Goal: Information Seeking & Learning: Learn about a topic

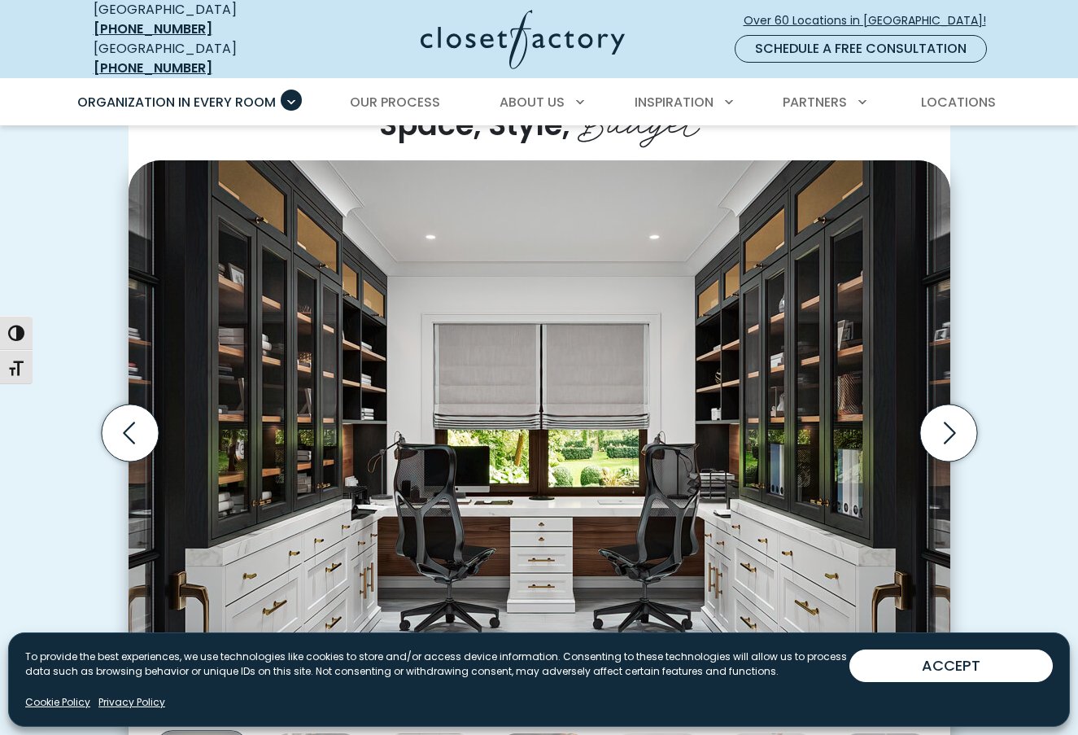
scroll to position [569, 0]
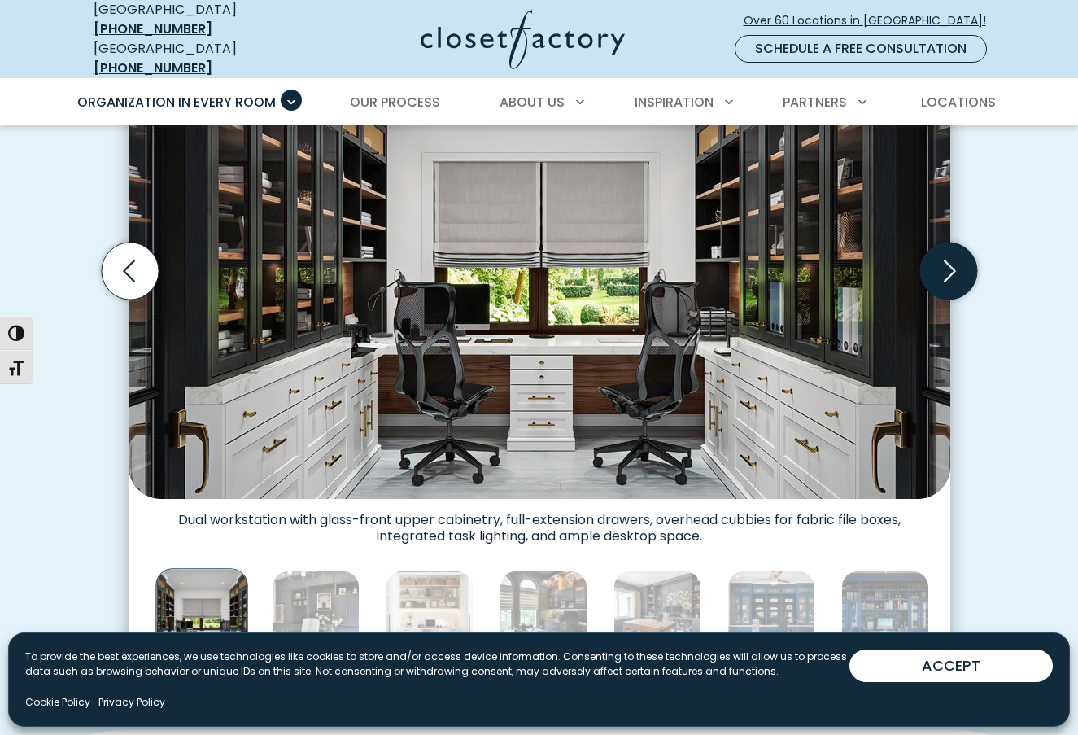
click at [946, 265] on icon "Next slide" at bounding box center [948, 271] width 57 height 57
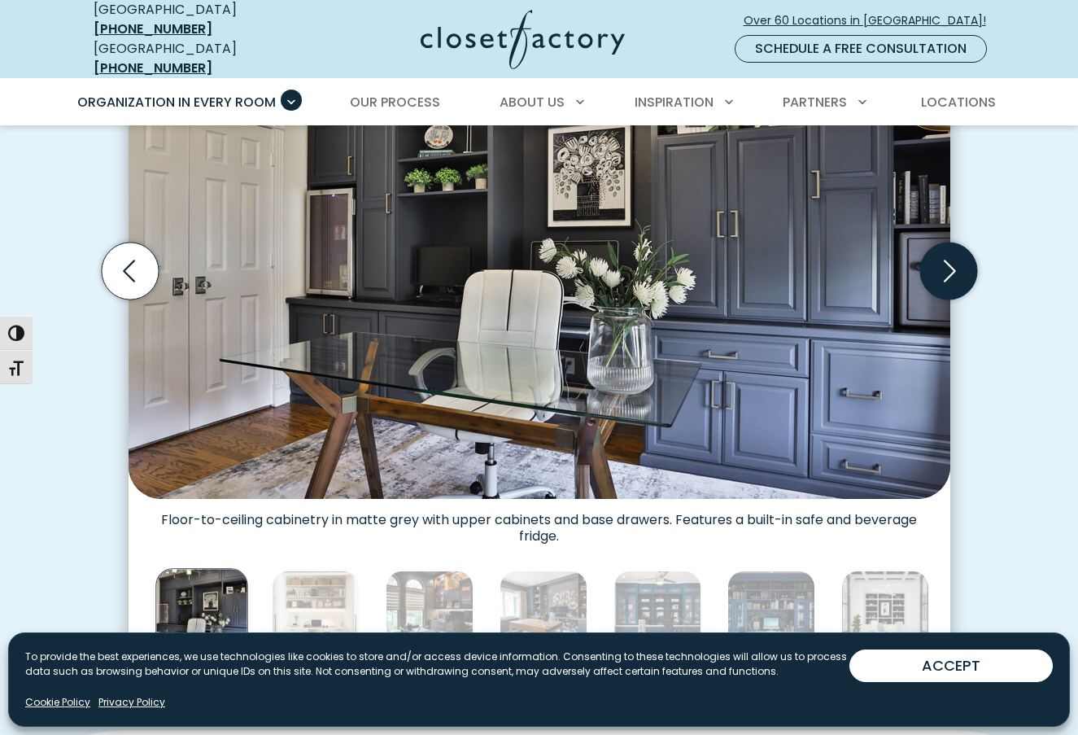
click at [946, 265] on icon "Next slide" at bounding box center [948, 271] width 57 height 57
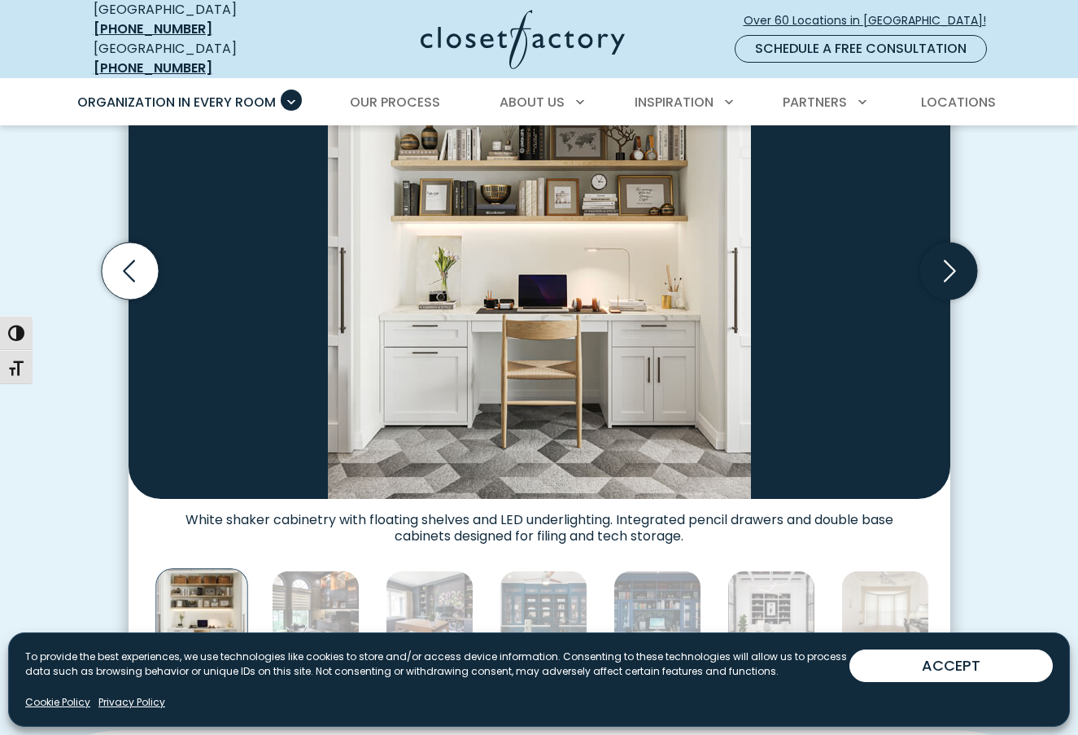
click at [946, 265] on icon "Next slide" at bounding box center [948, 271] width 57 height 57
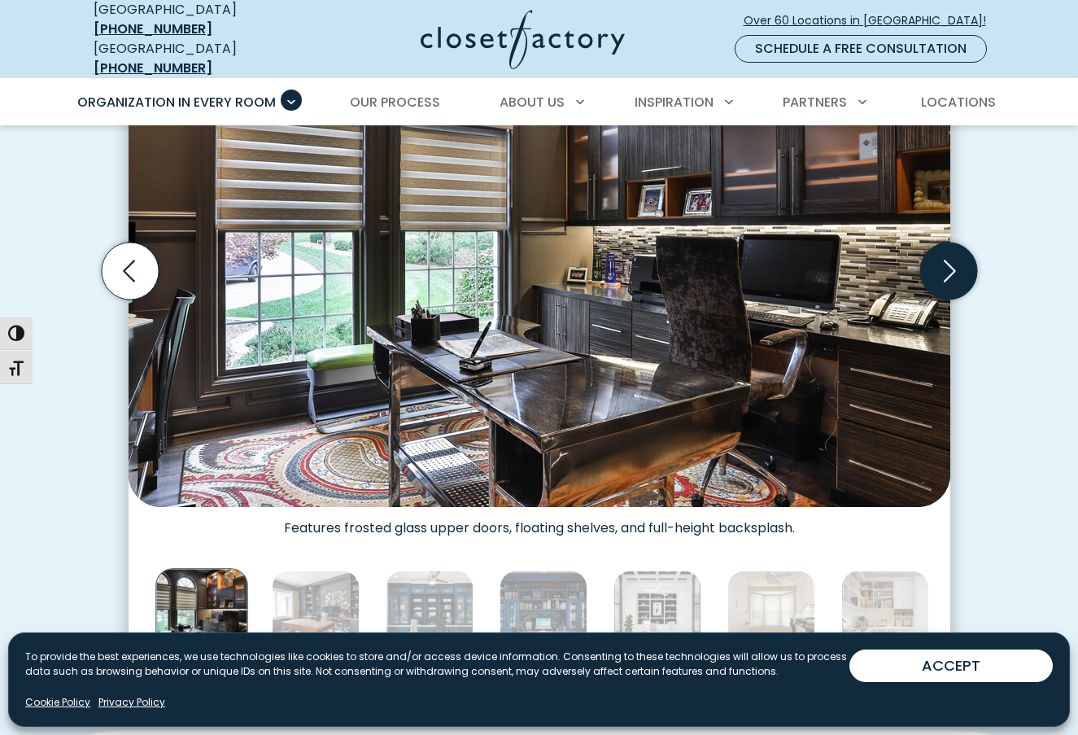
click at [946, 265] on icon "Next slide" at bounding box center [948, 271] width 57 height 57
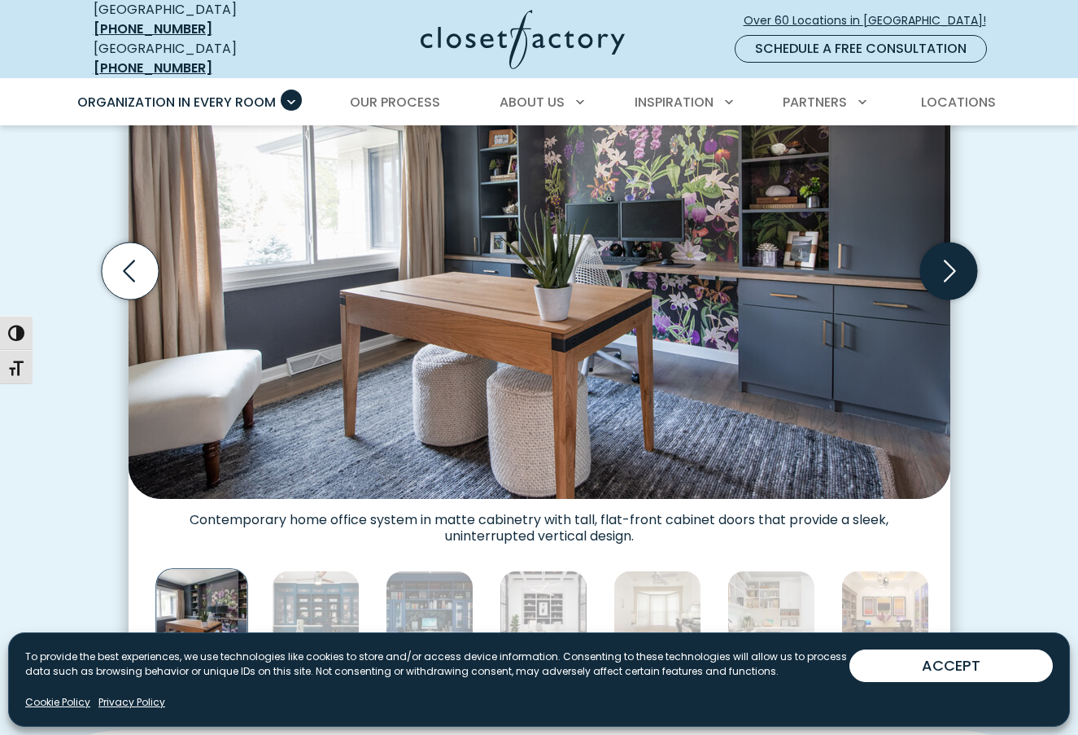
click at [946, 265] on icon "Next slide" at bounding box center [948, 271] width 57 height 57
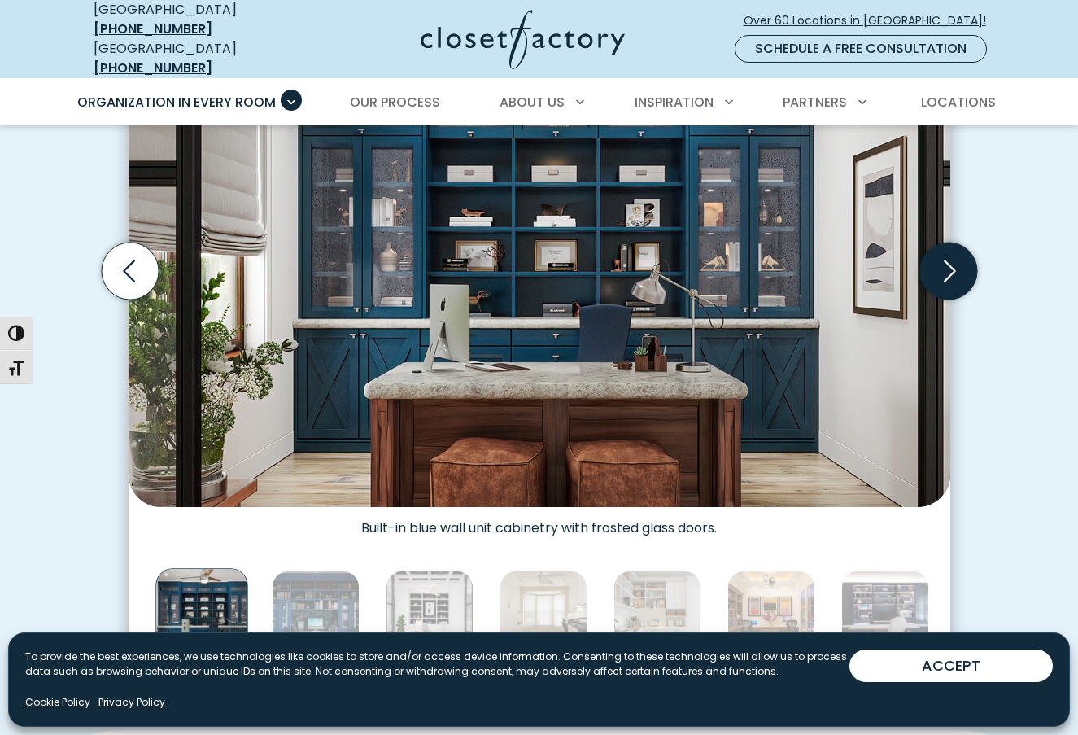
click at [946, 265] on icon "Next slide" at bounding box center [948, 271] width 57 height 57
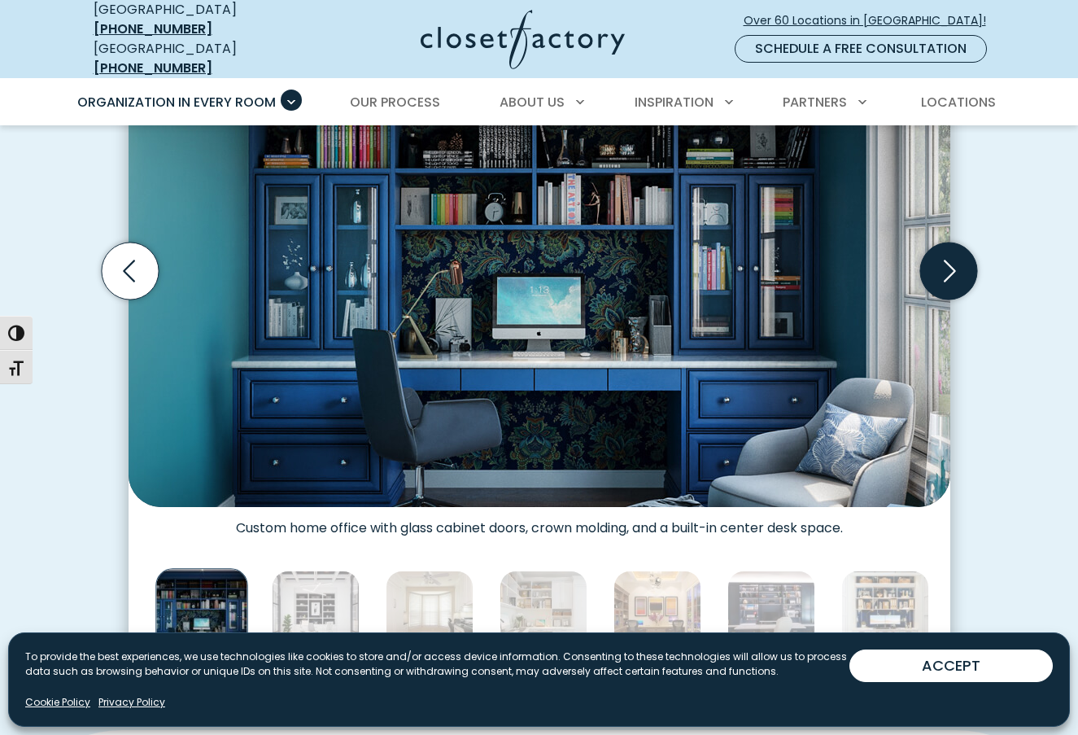
click at [946, 265] on icon "Next slide" at bounding box center [948, 271] width 57 height 57
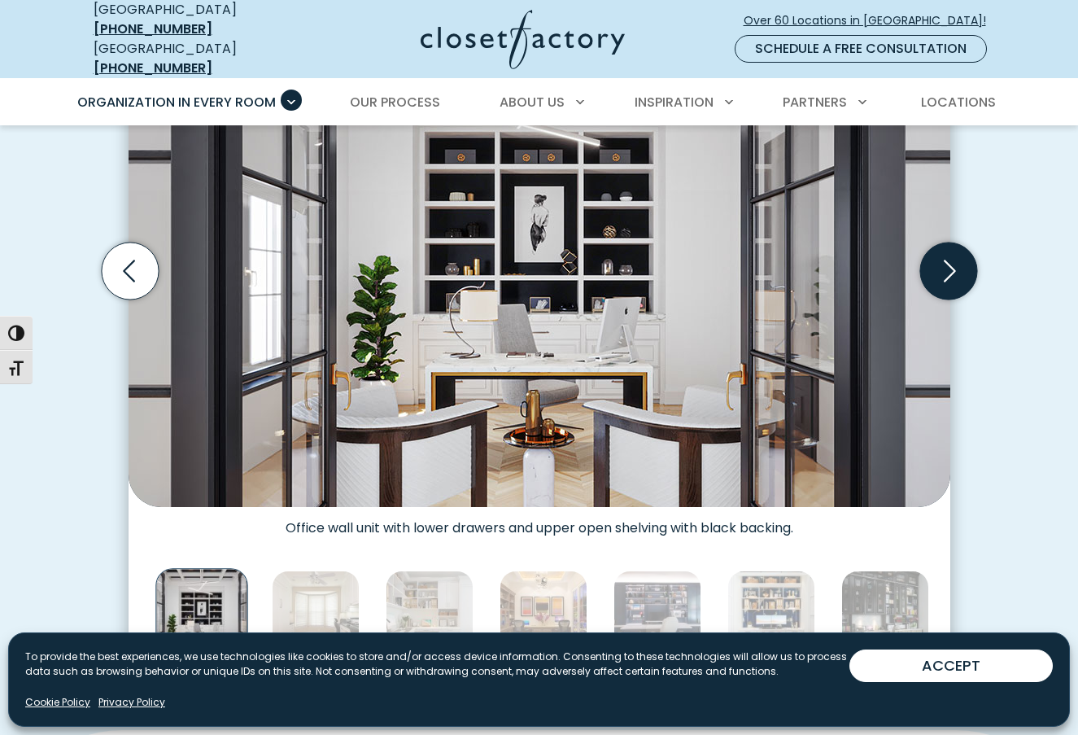
click at [946, 265] on icon "Next slide" at bounding box center [948, 271] width 57 height 57
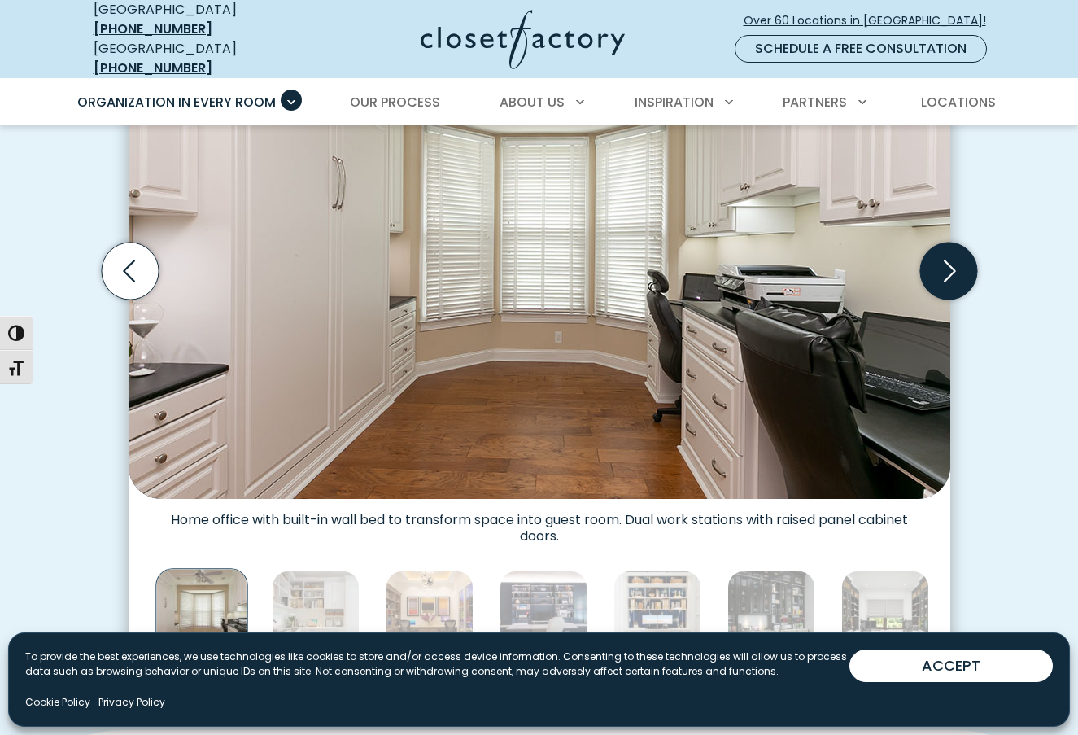
click at [946, 265] on icon "Next slide" at bounding box center [948, 271] width 57 height 57
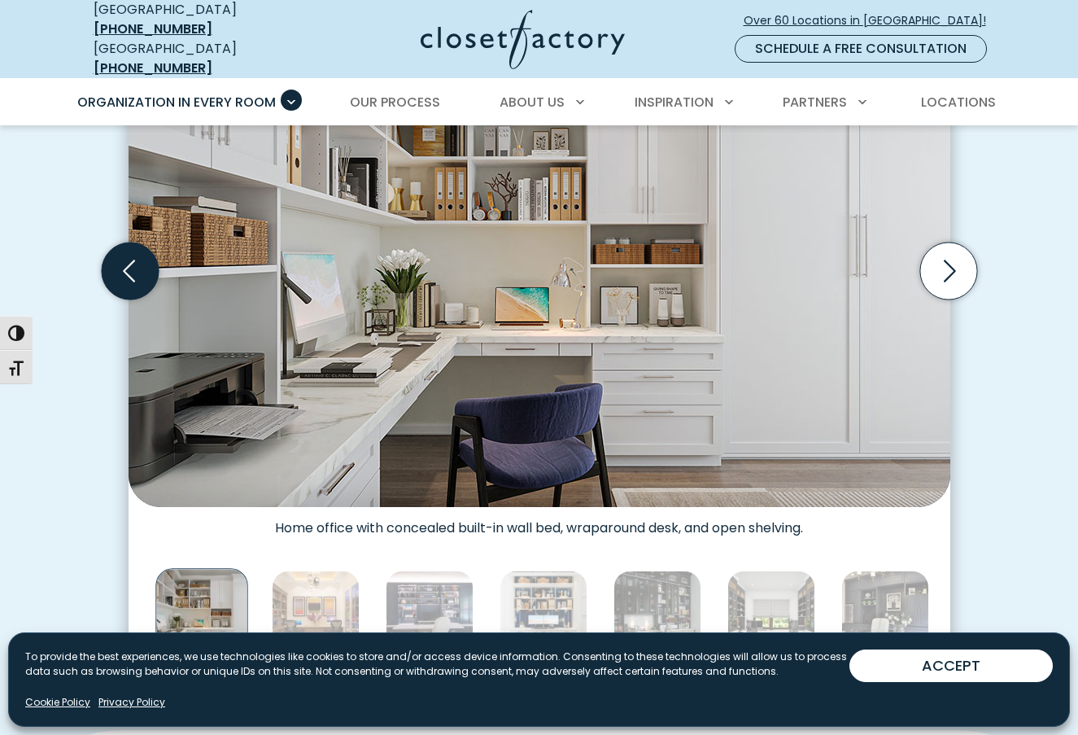
click at [125, 269] on icon "Previous slide" at bounding box center [129, 271] width 57 height 57
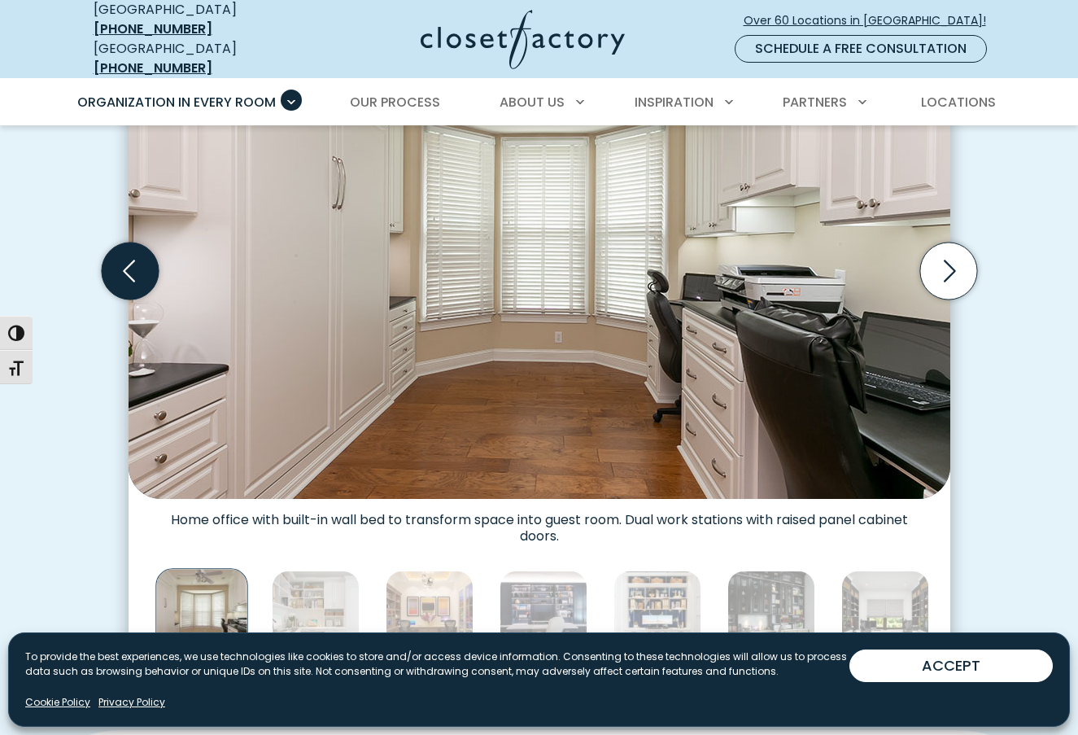
click at [125, 269] on icon "Previous slide" at bounding box center [129, 271] width 57 height 57
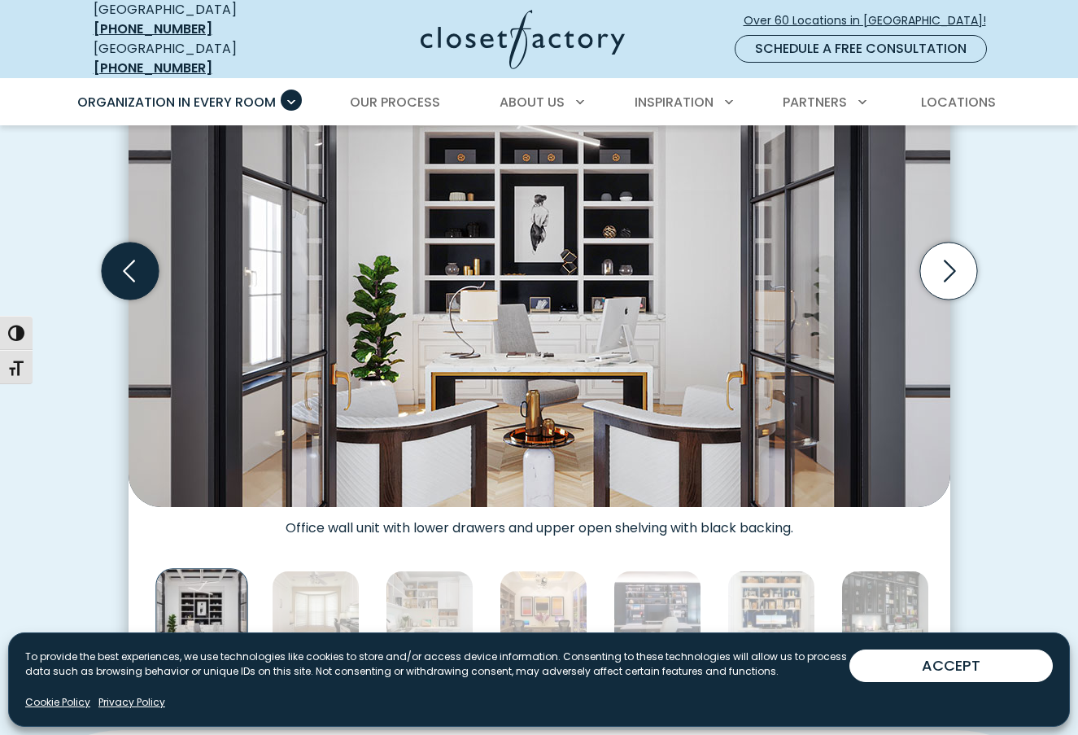
click at [125, 269] on icon "Previous slide" at bounding box center [129, 271] width 57 height 57
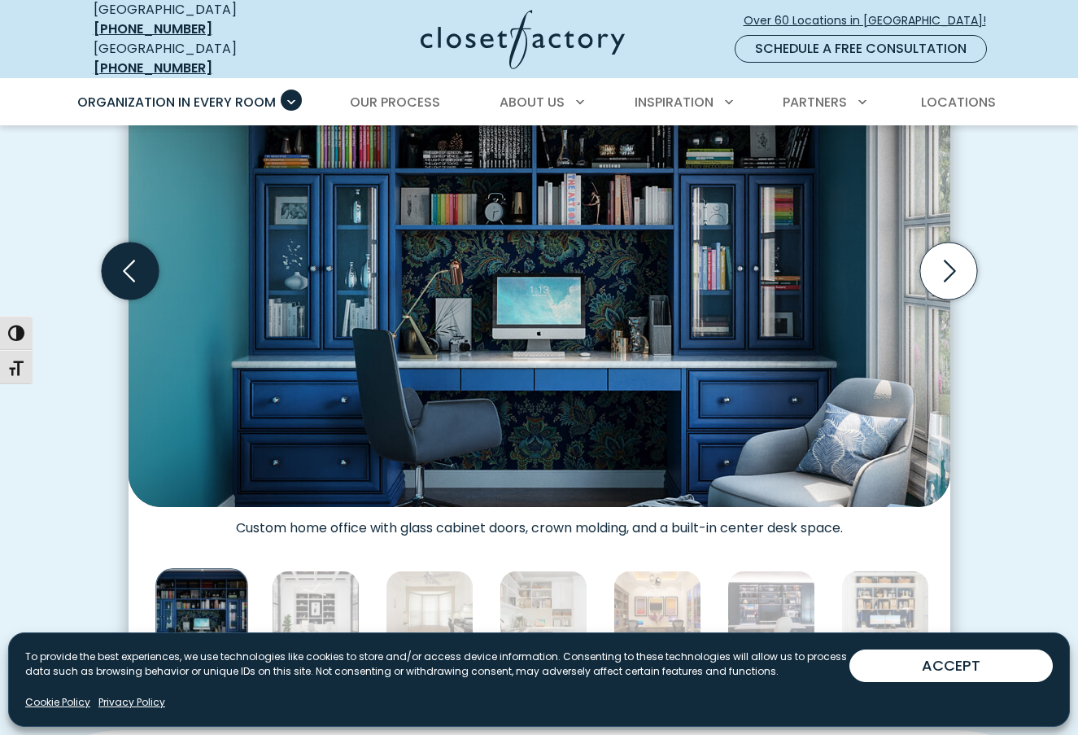
click at [125, 269] on icon "Previous slide" at bounding box center [129, 271] width 57 height 57
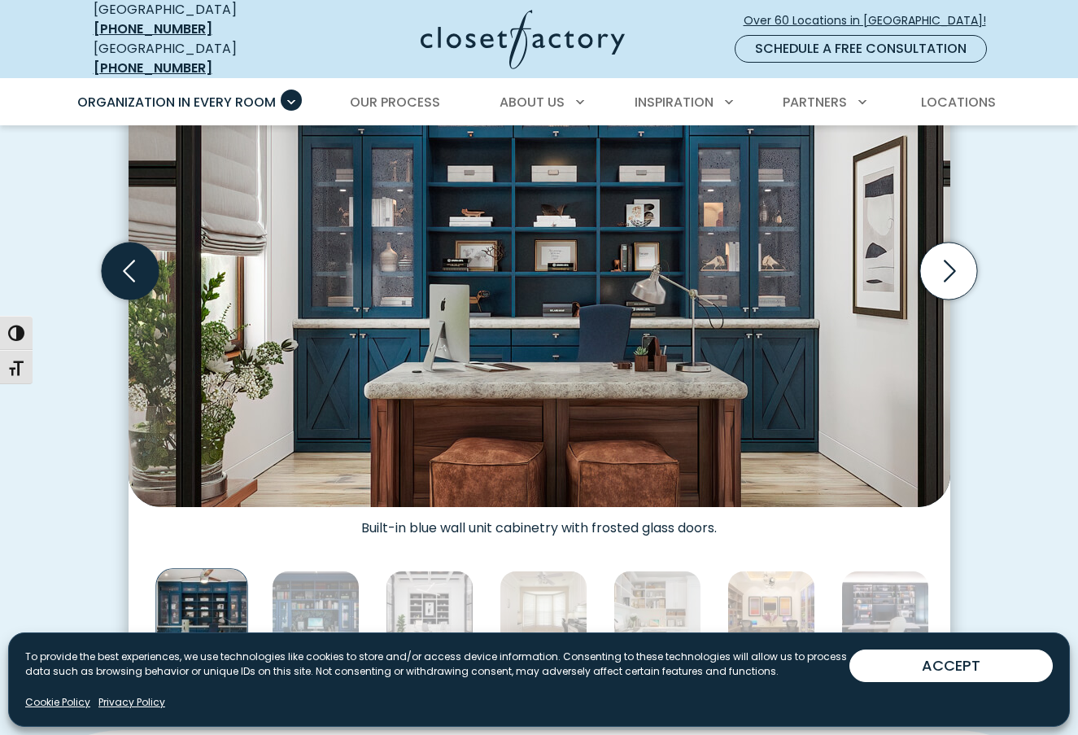
click at [125, 269] on icon "Previous slide" at bounding box center [129, 271] width 57 height 57
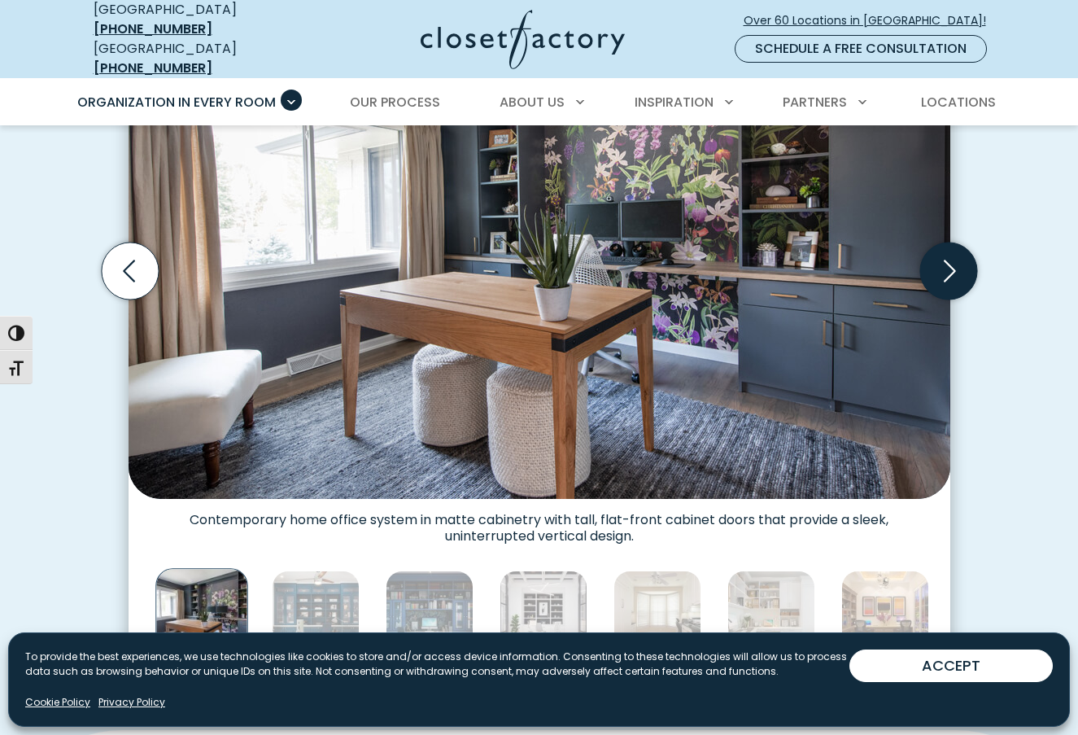
click at [933, 246] on icon "Next slide" at bounding box center [948, 271] width 57 height 57
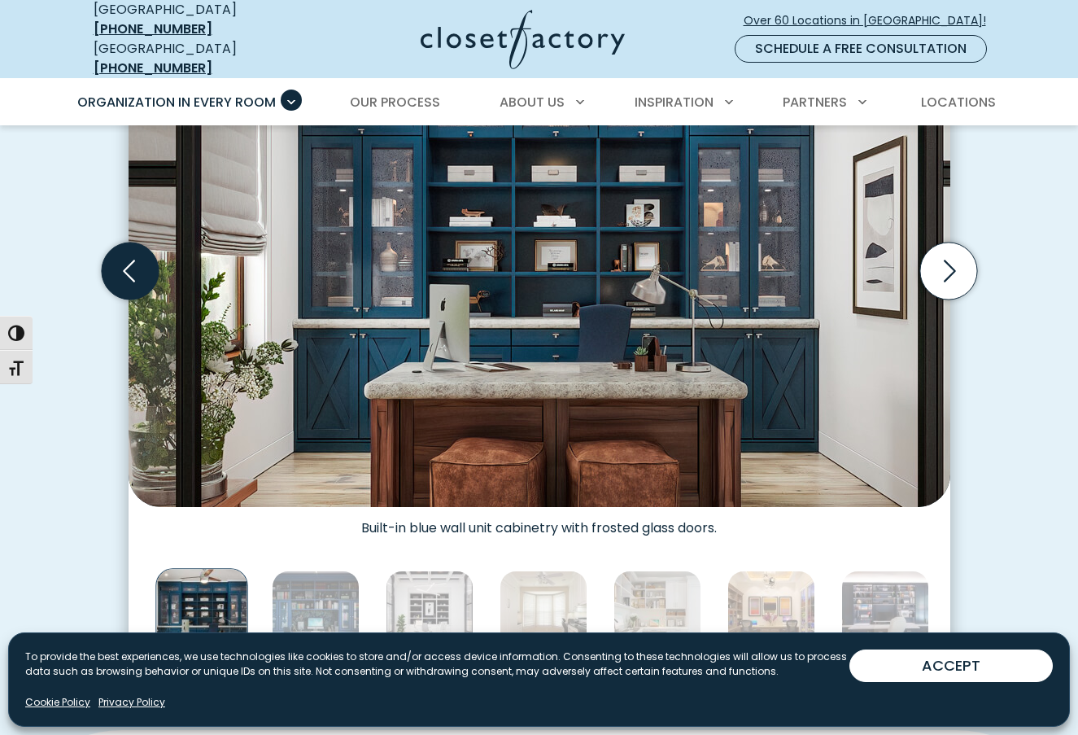
click at [145, 274] on icon "Previous slide" at bounding box center [129, 271] width 57 height 57
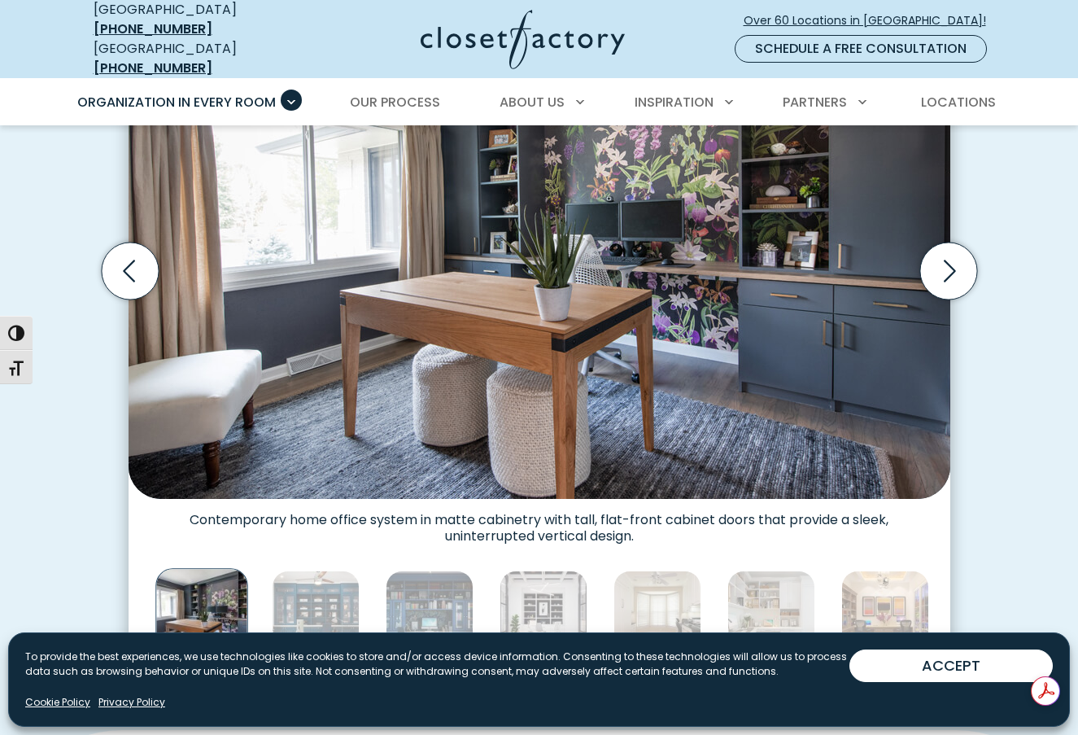
scroll to position [0, 0]
click at [131, 272] on icon "Previous slide" at bounding box center [129, 271] width 57 height 57
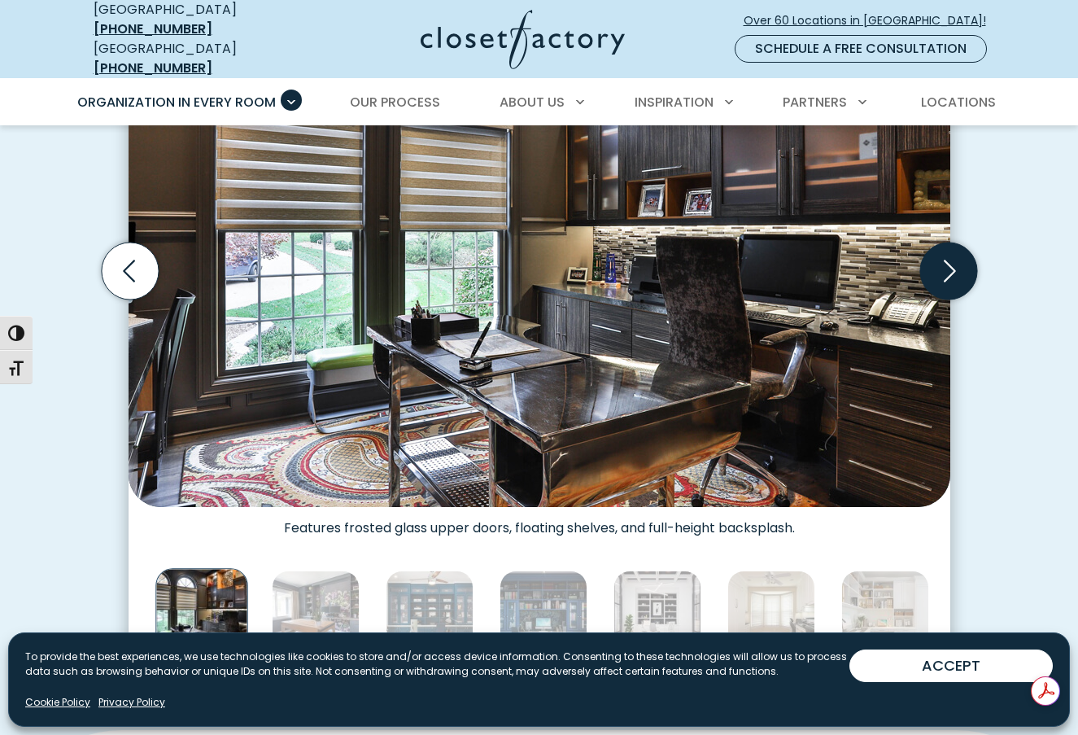
click at [958, 250] on icon "Next slide" at bounding box center [948, 271] width 57 height 57
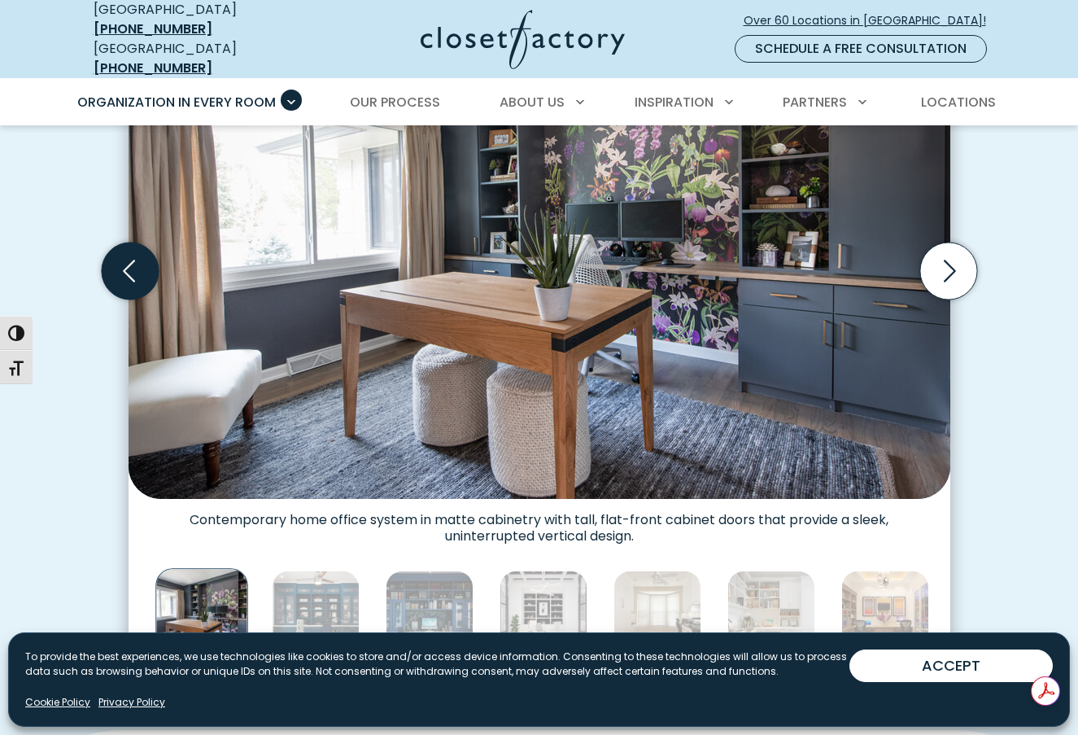
click at [136, 271] on icon "Previous slide" at bounding box center [129, 271] width 57 height 57
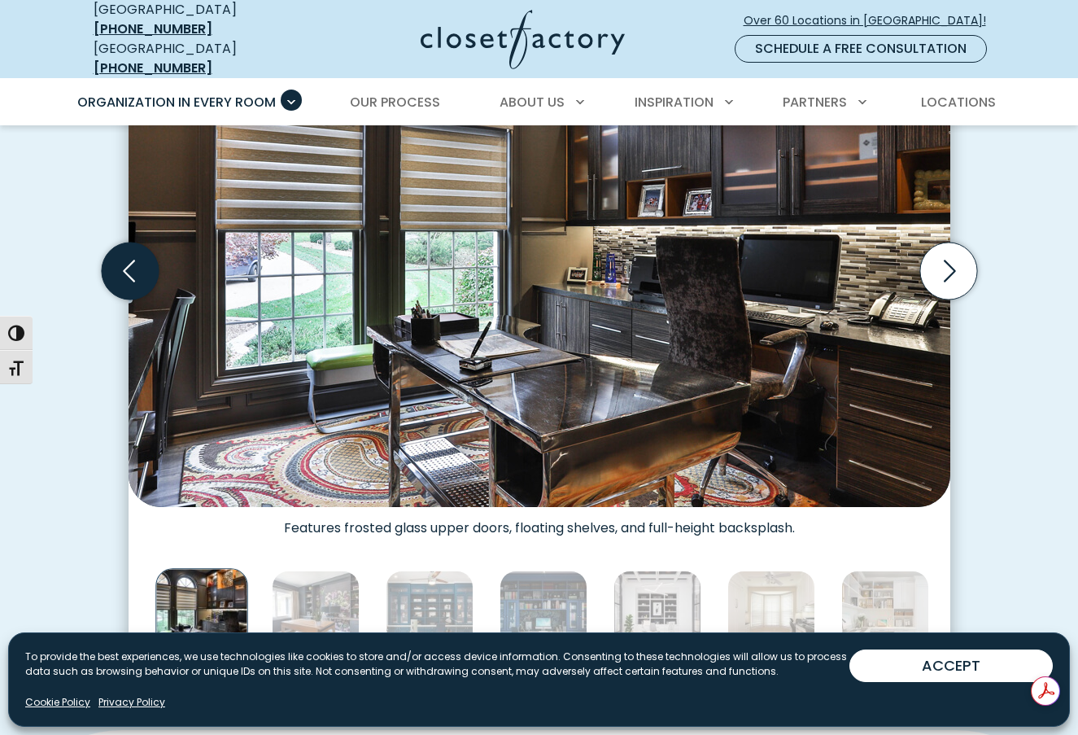
click at [136, 271] on icon "Previous slide" at bounding box center [129, 271] width 57 height 57
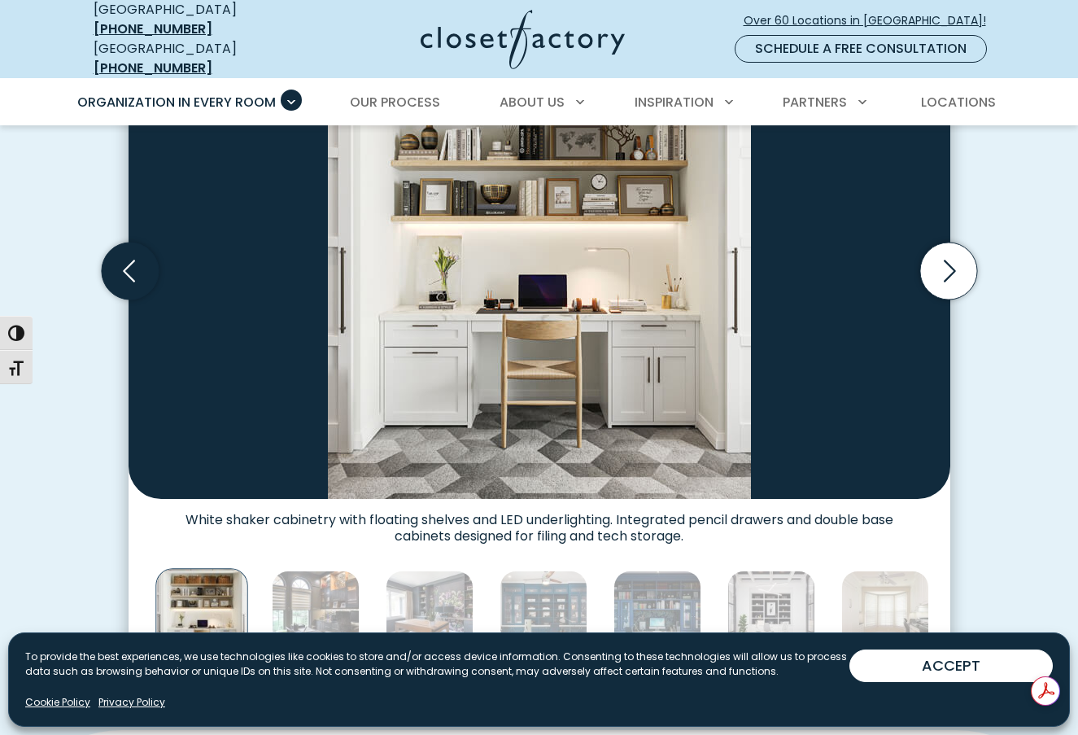
click at [136, 271] on icon "Previous slide" at bounding box center [129, 271] width 57 height 57
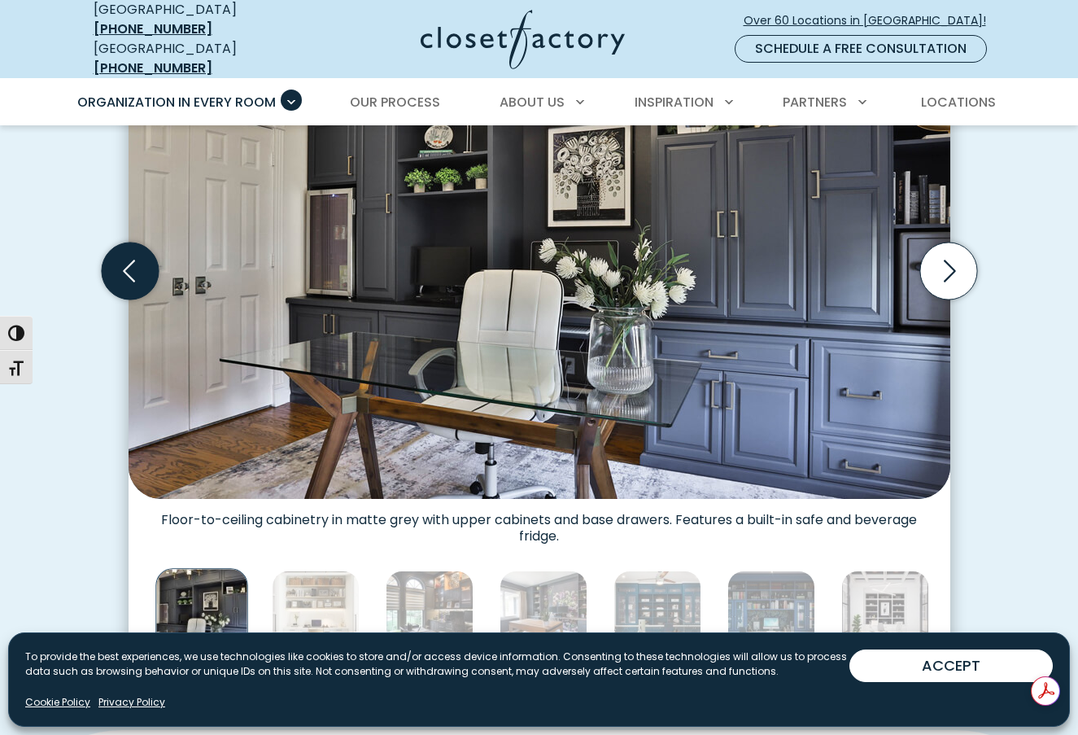
click at [136, 271] on icon "Previous slide" at bounding box center [129, 271] width 57 height 57
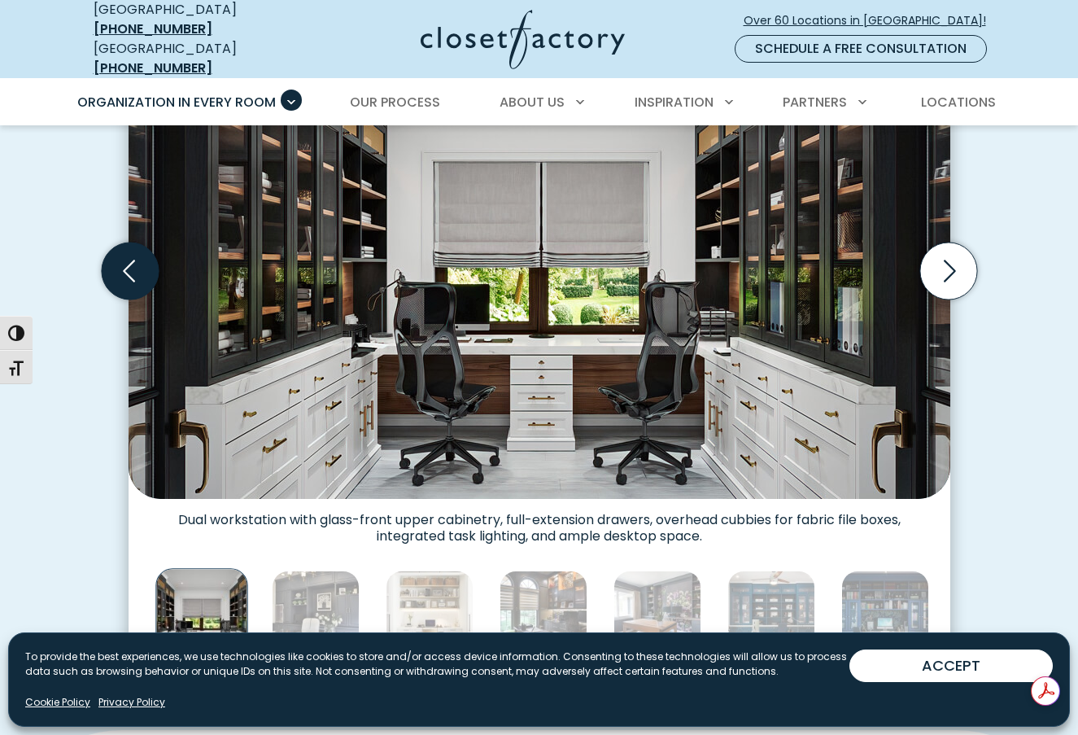
click at [136, 271] on icon "Previous slide" at bounding box center [129, 271] width 57 height 57
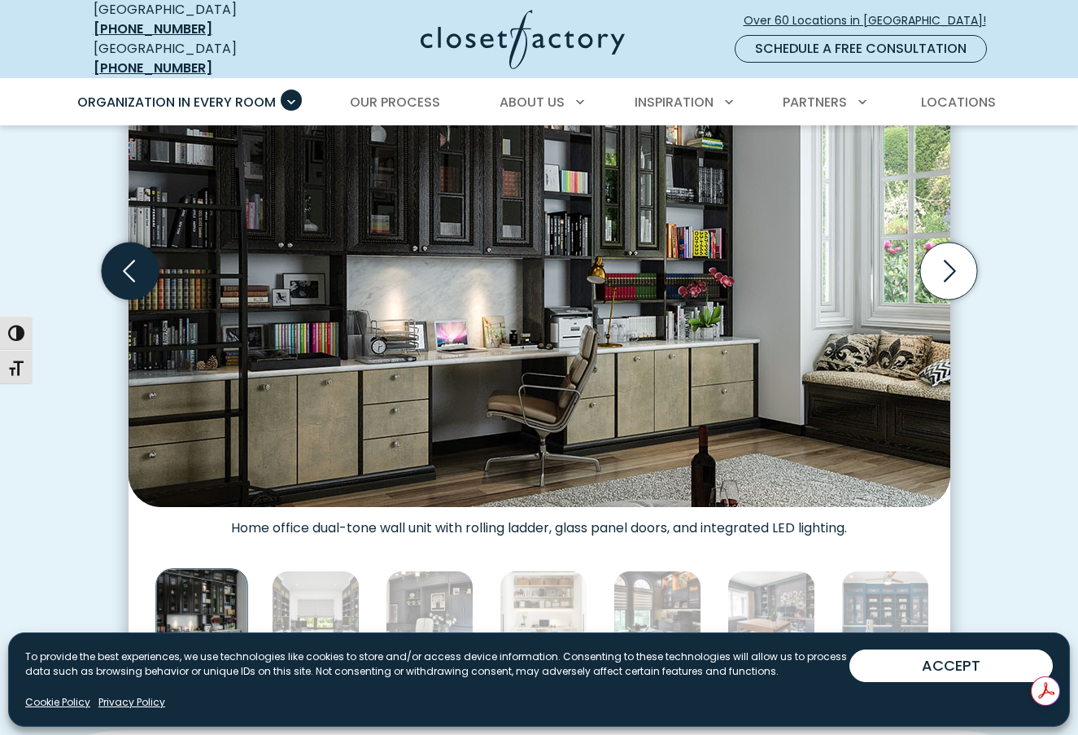
click at [136, 271] on icon "Previous slide" at bounding box center [129, 271] width 57 height 57
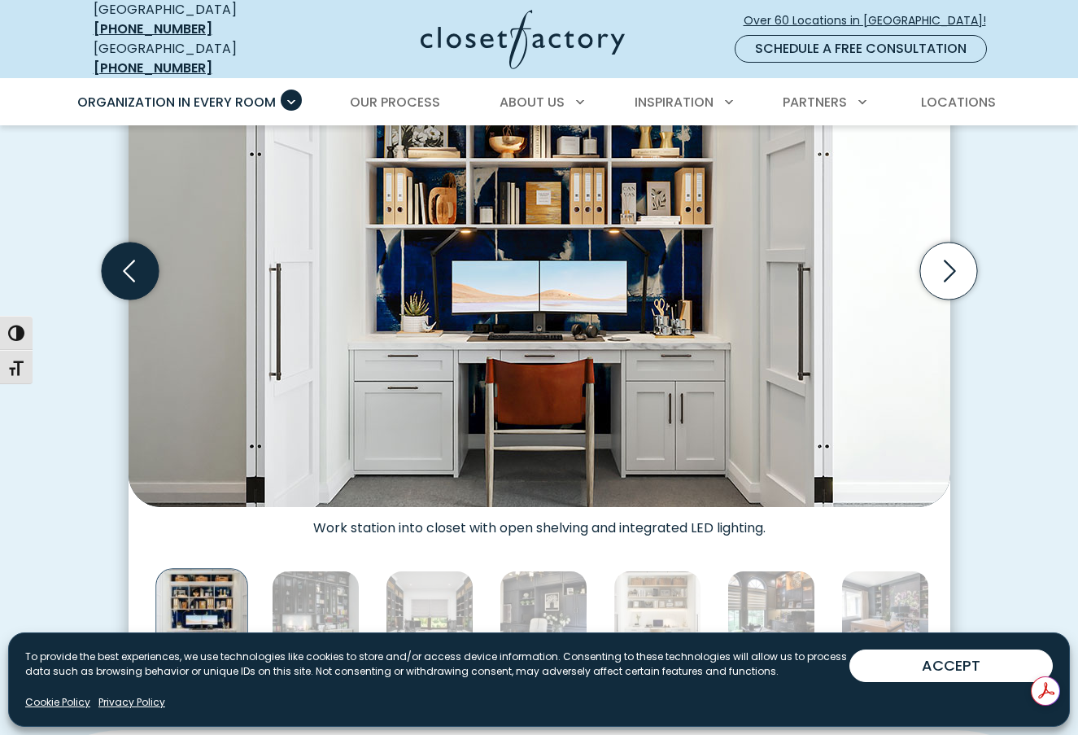
click at [136, 271] on icon "Previous slide" at bounding box center [129, 271] width 57 height 57
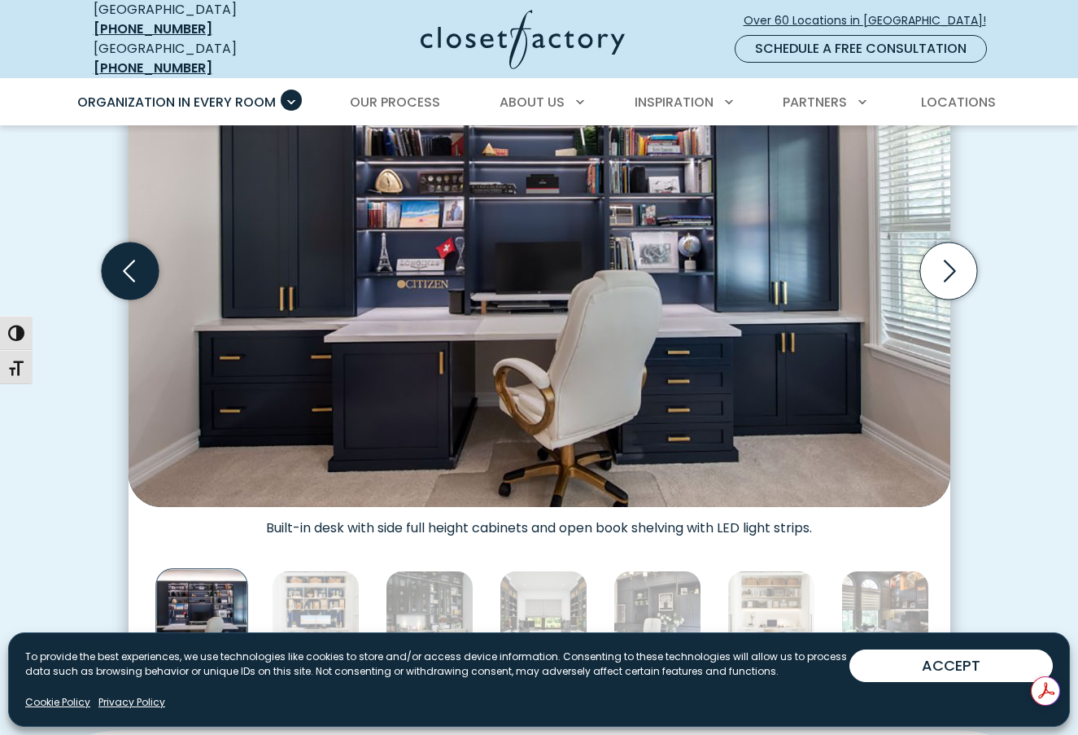
click at [137, 269] on icon "Previous slide" at bounding box center [129, 271] width 57 height 57
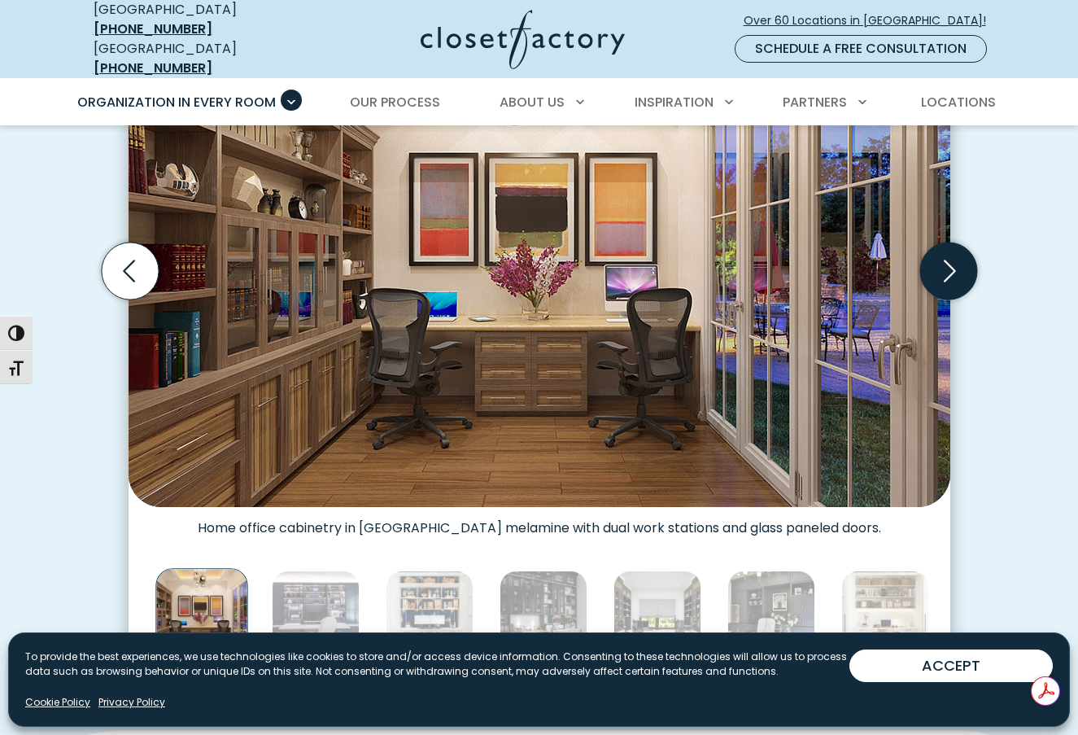
click at [945, 271] on icon "Next slide" at bounding box center [949, 271] width 70 height 70
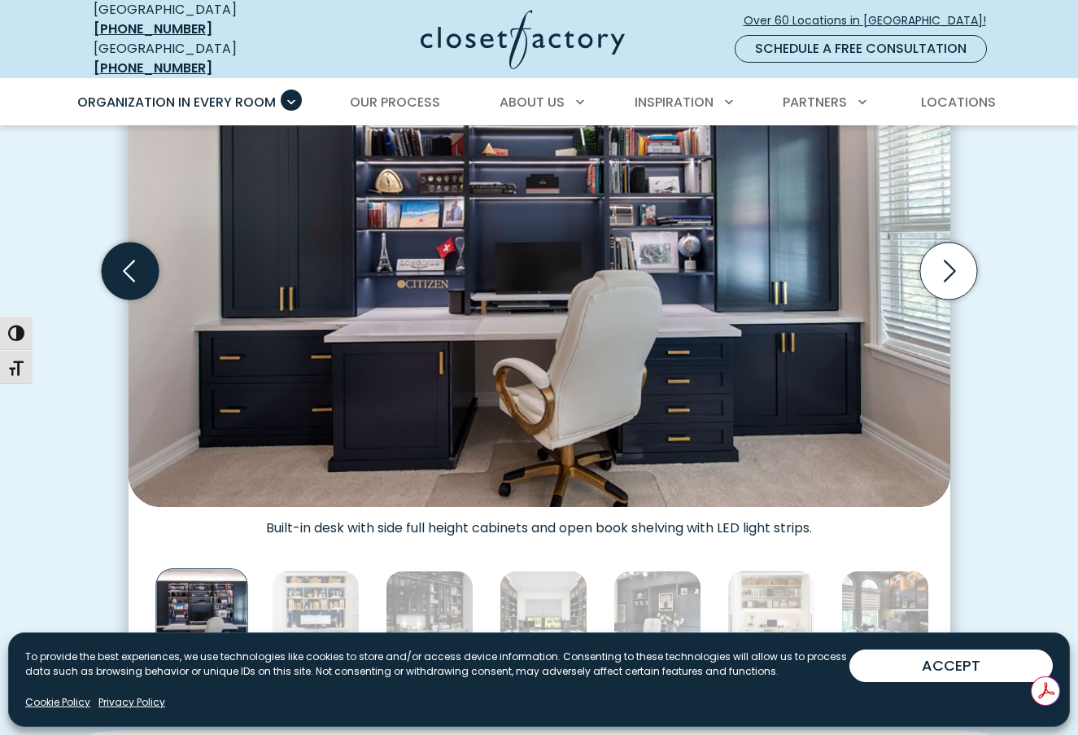
click at [133, 272] on icon "Previous slide" at bounding box center [129, 271] width 57 height 57
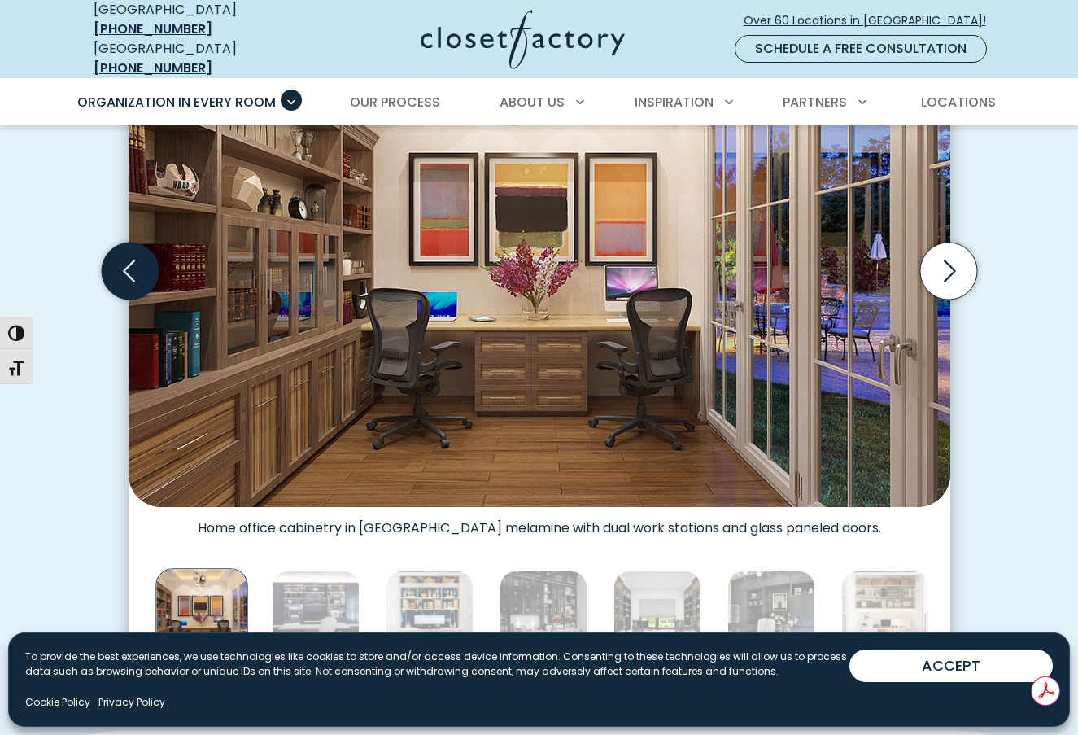
click at [133, 274] on icon "Previous slide" at bounding box center [129, 271] width 57 height 57
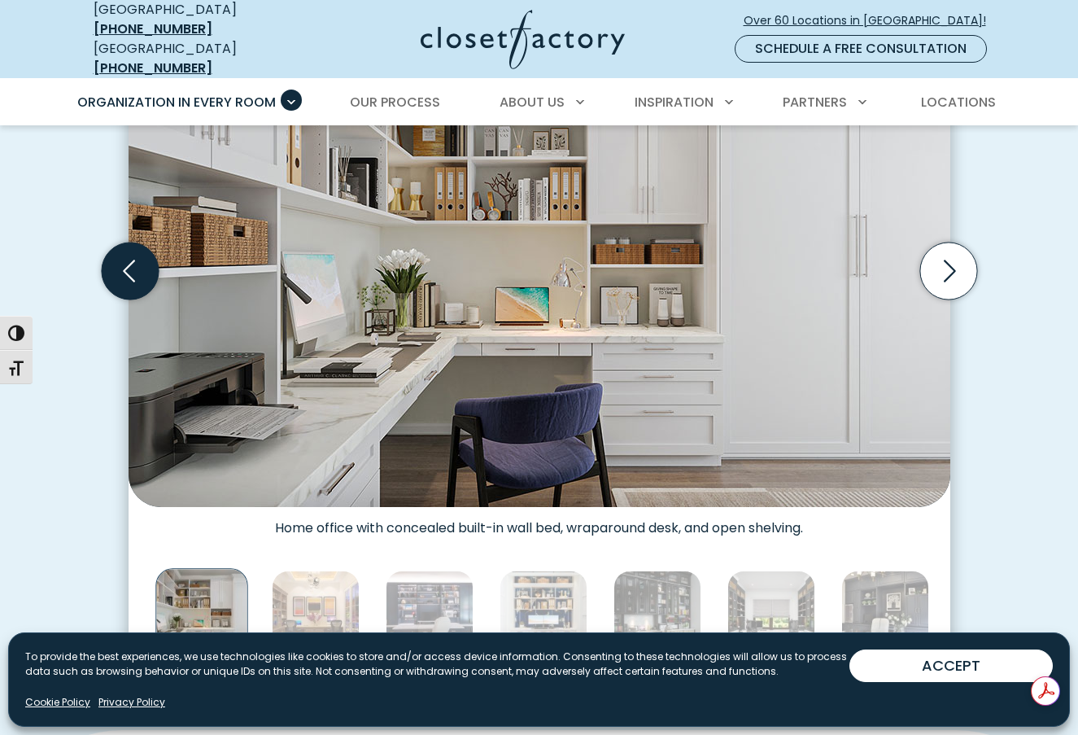
click at [133, 273] on icon "Previous slide" at bounding box center [129, 271] width 57 height 57
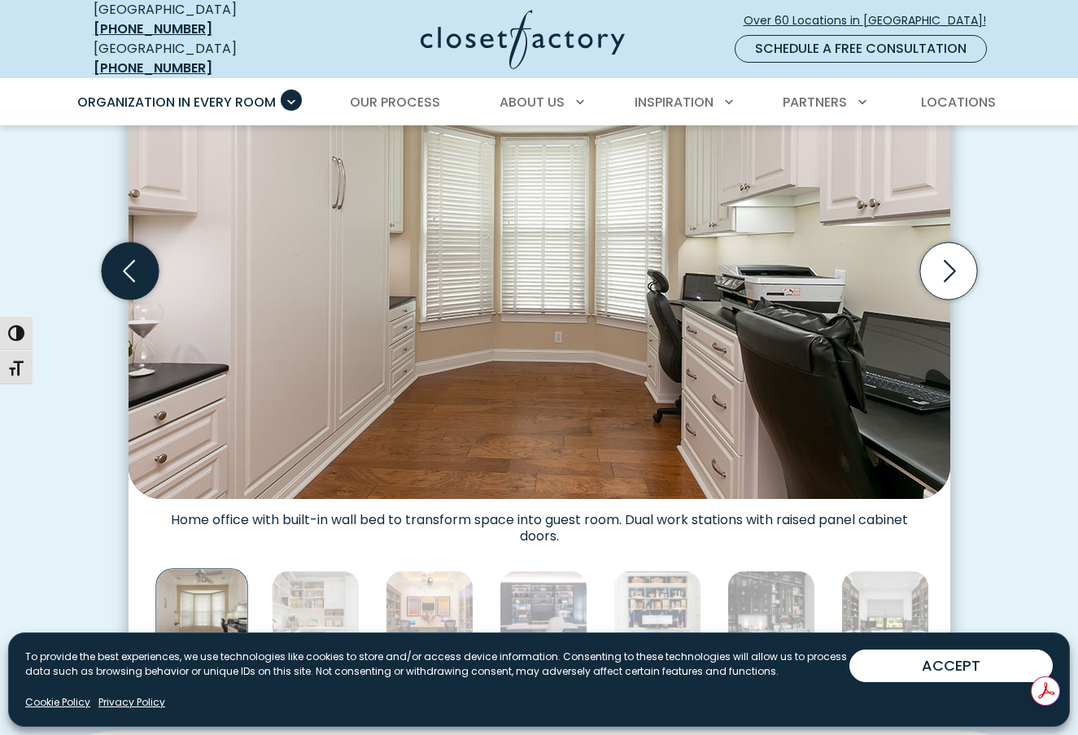
click at [133, 273] on icon "Previous slide" at bounding box center [129, 271] width 57 height 57
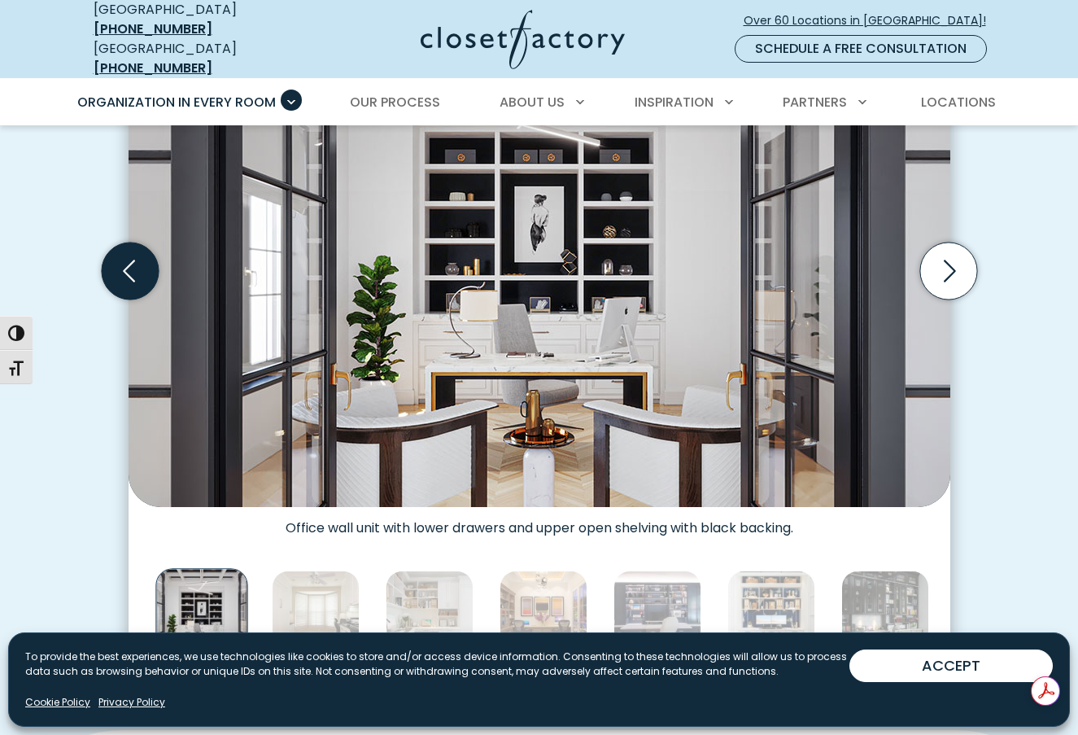
click at [133, 273] on icon "Previous slide" at bounding box center [129, 271] width 57 height 57
